Goal: Task Accomplishment & Management: Manage account settings

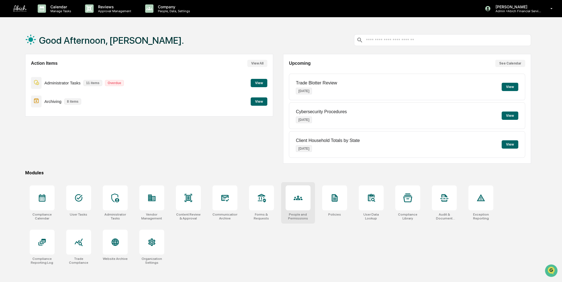
click at [309, 201] on div at bounding box center [298, 198] width 25 height 25
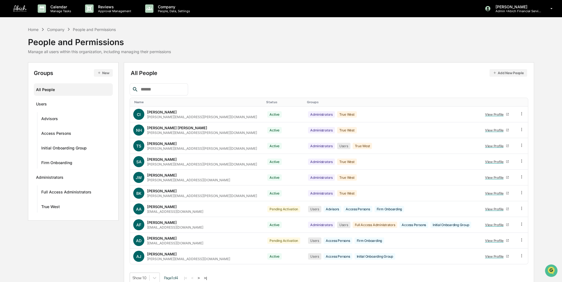
drag, startPoint x: 225, startPoint y: 43, endPoint x: 220, endPoint y: 42, distance: 5.6
click at [220, 42] on div "Home Company People and Permissions People and Permissions Manage all users wit…" at bounding box center [281, 40] width 506 height 28
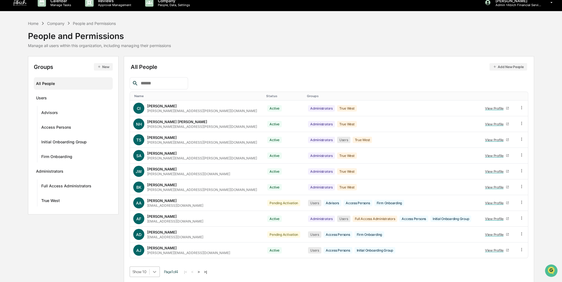
scroll to position [50, 0]
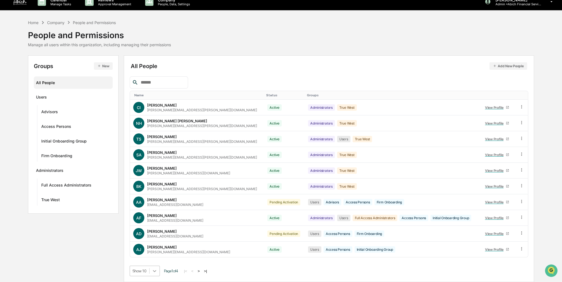
click at [154, 272] on body "Calendar Manage Tasks Reviews Approval Management Company People, Data, Setting…" at bounding box center [281, 137] width 562 height 289
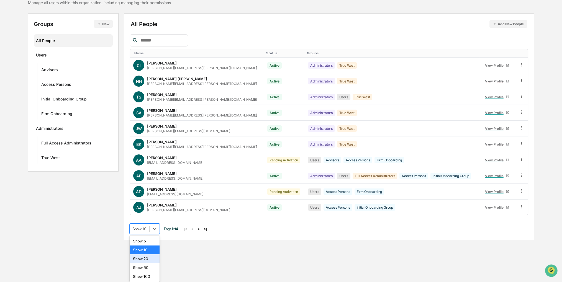
click at [150, 258] on div "Show 20" at bounding box center [145, 259] width 30 height 9
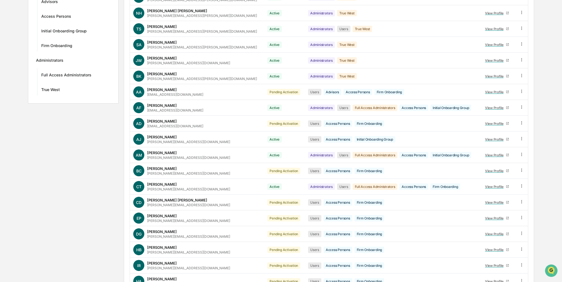
scroll to position [164, 0]
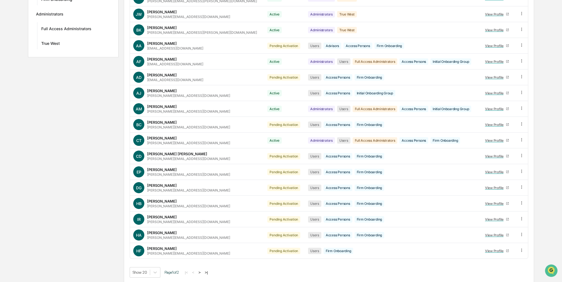
click at [202, 272] on button ">" at bounding box center [200, 273] width 6 height 5
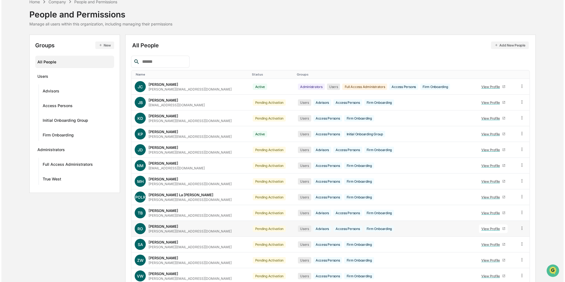
scroll to position [0, 0]
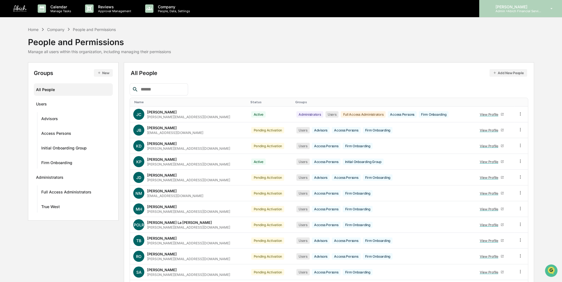
click at [547, 16] on div "[PERSON_NAME] Admin • Abich Financial Services" at bounding box center [520, 8] width 83 height 17
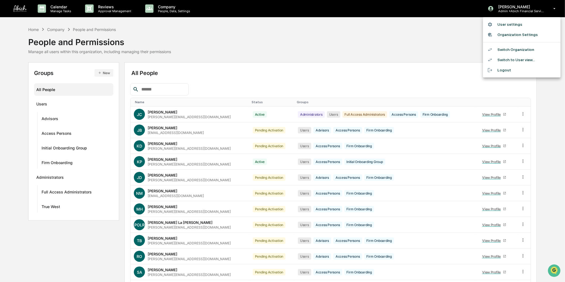
click at [518, 49] on li "Switch Organization" at bounding box center [522, 50] width 78 height 10
